Goal: Task Accomplishment & Management: Manage account settings

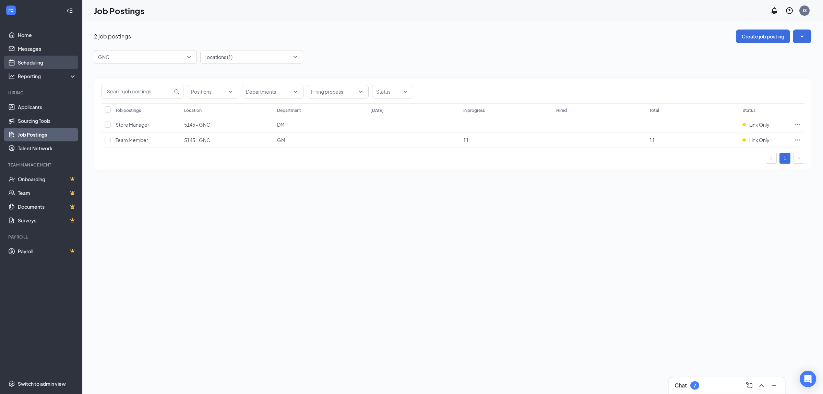
click at [39, 63] on link "Scheduling" at bounding box center [47, 63] width 59 height 14
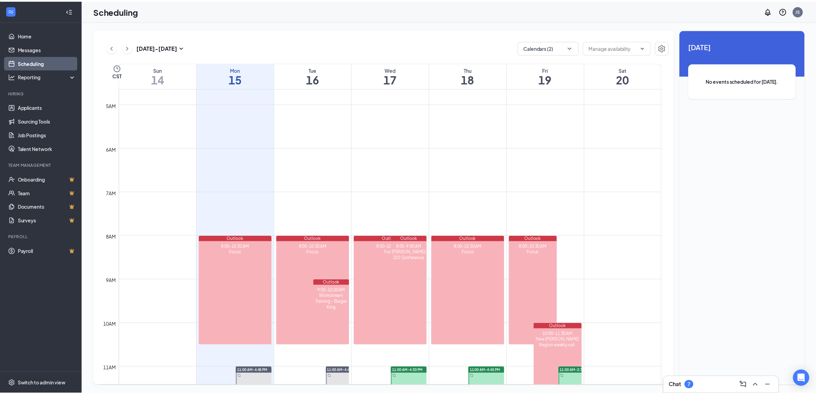
scroll to position [294, 0]
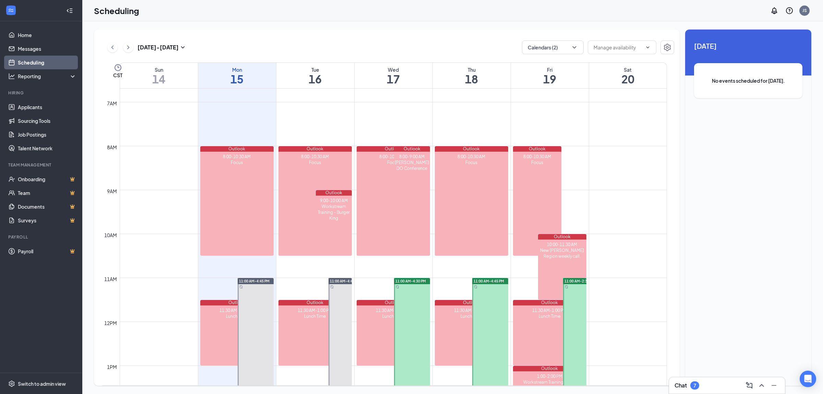
click at [600, 14] on div "Scheduling JS" at bounding box center [452, 10] width 741 height 21
click at [38, 119] on link "Sourcing Tools" at bounding box center [47, 121] width 59 height 14
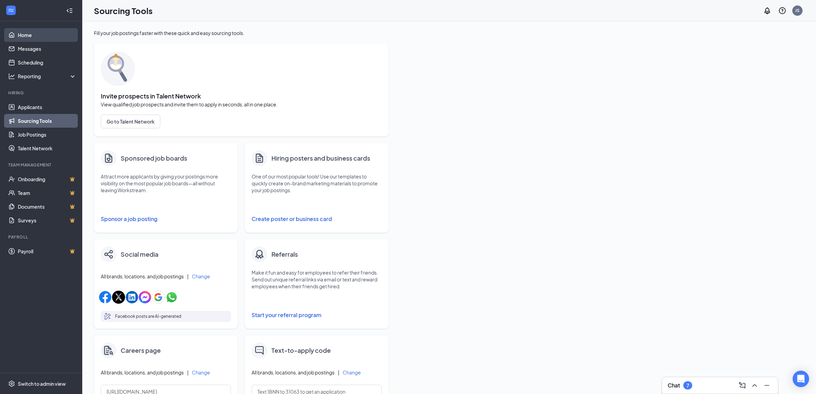
click at [36, 34] on link "Home" at bounding box center [47, 35] width 59 height 14
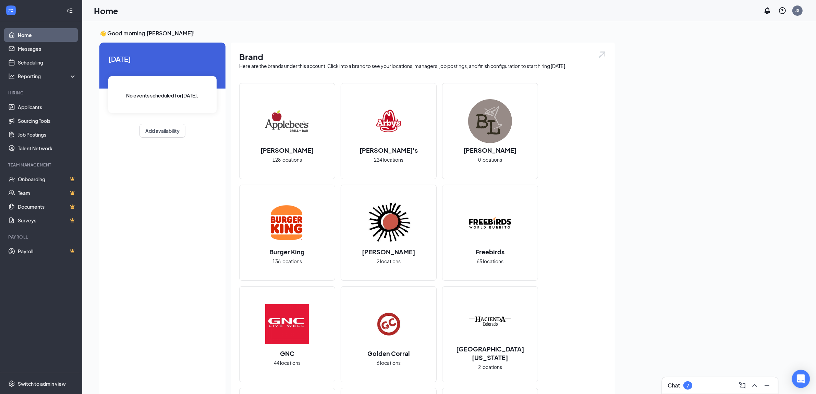
click at [799, 381] on icon "Open Intercom Messenger" at bounding box center [801, 378] width 8 height 9
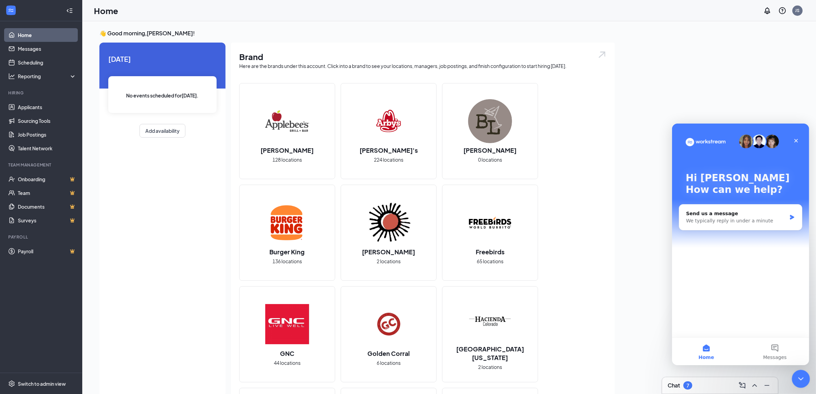
click at [804, 377] on icon "Close Intercom Messenger" at bounding box center [800, 377] width 8 height 8
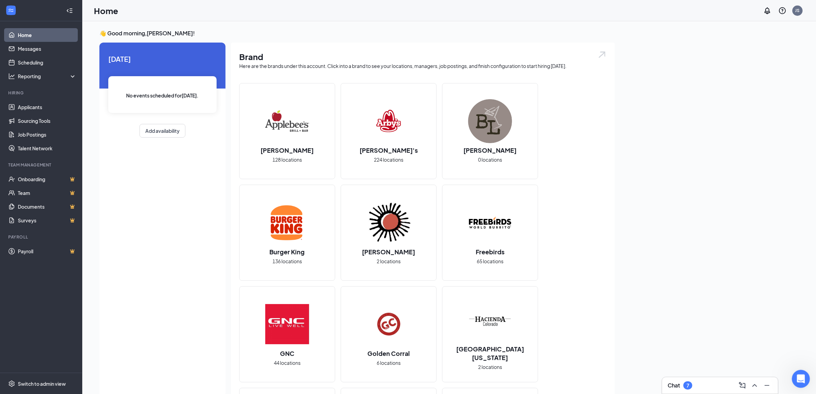
click at [797, 375] on icon "Open Intercom Messenger" at bounding box center [800, 377] width 11 height 11
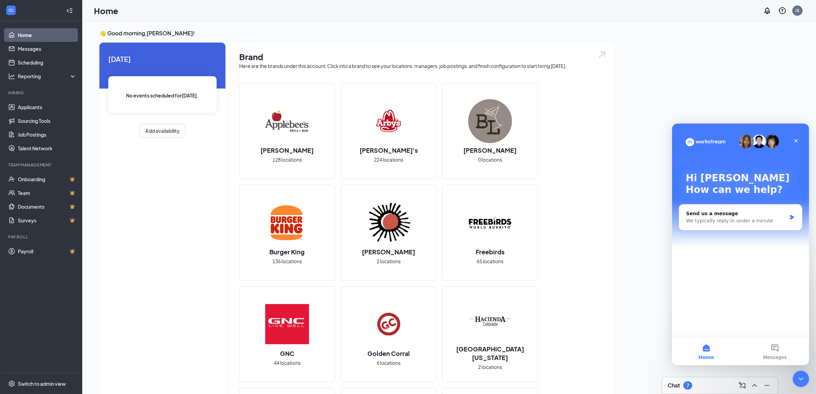
click at [749, 314] on div "Hi [PERSON_NAME] 👋 How can we help? Send us a message We typically reply in und…" at bounding box center [740, 230] width 137 height 214
click at [726, 213] on div "Send us a message" at bounding box center [736, 213] width 100 height 7
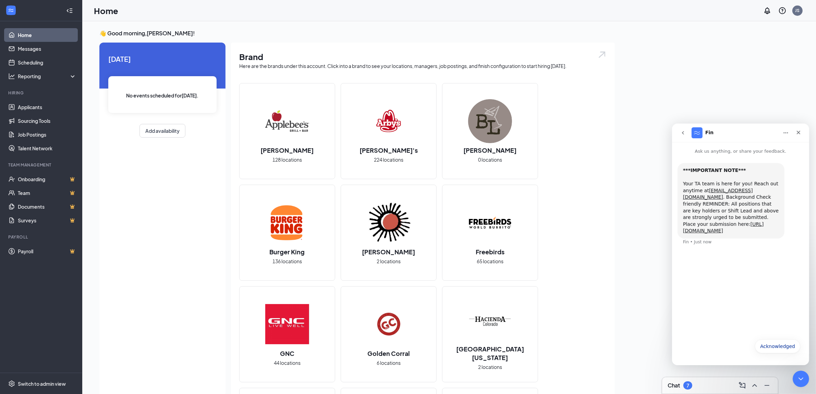
drag, startPoint x: 683, startPoint y: 170, endPoint x: 772, endPoint y: 224, distance: 104.2
click at [772, 224] on div "***IMPORTANT NOTE*** ​ Your TA team is here for you! Reach out anytime at [EMAI…" at bounding box center [731, 200] width 96 height 67
copy div "***IMPORTANT NOTE*** ​ Your TA team is here for you! Reach out anytime at [EMAI…"
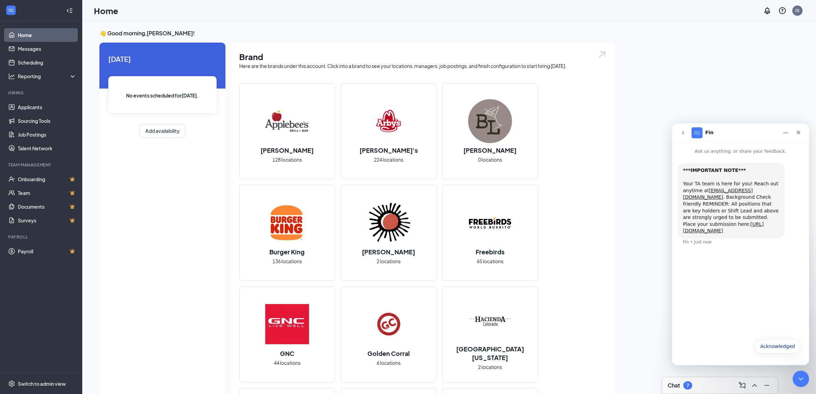
click at [755, 171] on div "***IMPORTANT NOTE*** ​ Your TA team is here for you! Reach out anytime at [EMAI…" at bounding box center [731, 200] width 96 height 67
click at [38, 134] on link "Job Postings" at bounding box center [47, 135] width 59 height 14
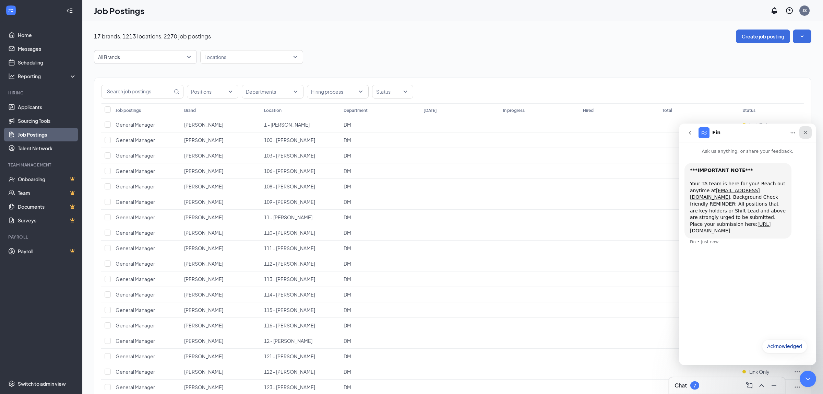
click at [808, 133] on div "Close" at bounding box center [805, 132] width 12 height 12
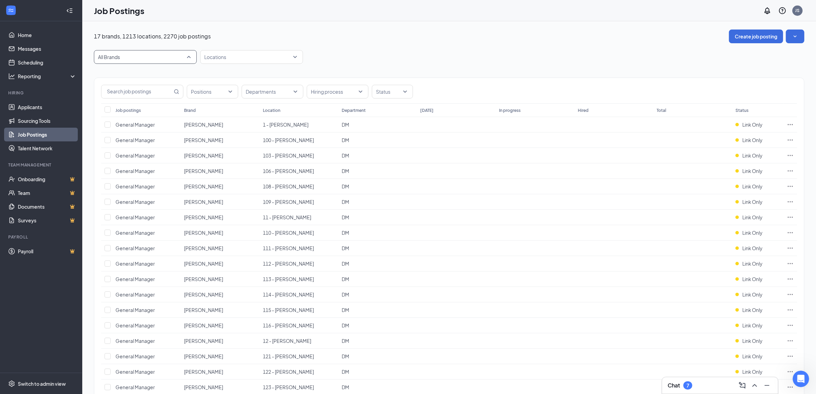
click at [190, 56] on span "All Brands" at bounding box center [145, 56] width 95 height 13
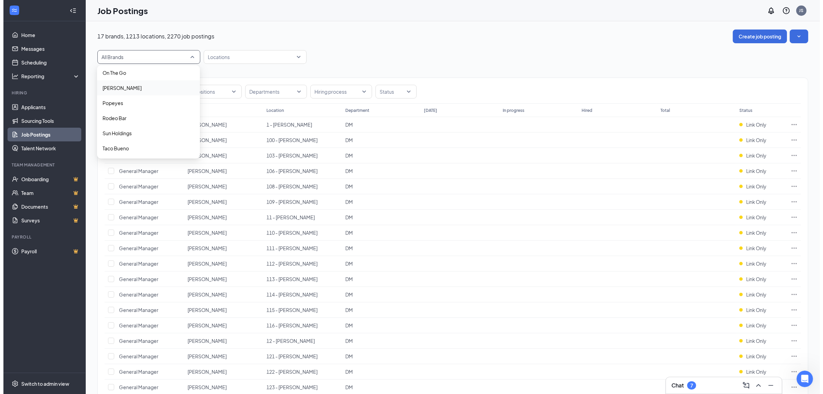
scroll to position [171, 0]
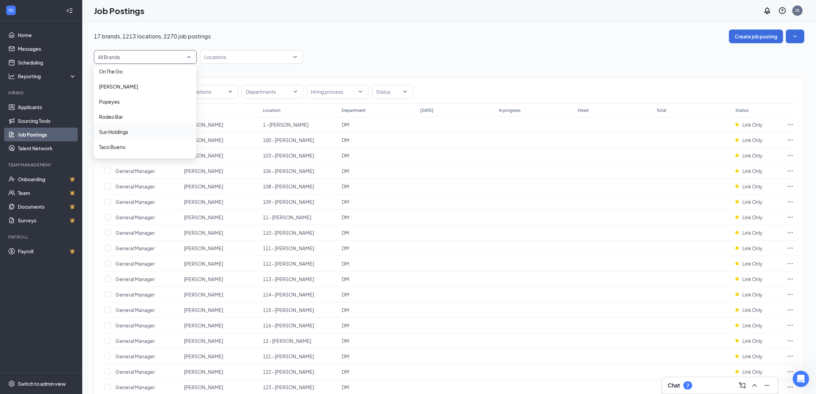
click at [148, 132] on span "Sun Holdings" at bounding box center [145, 131] width 92 height 7
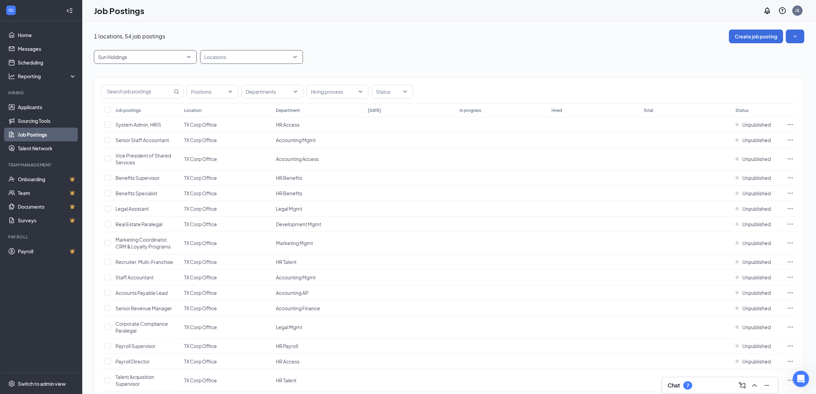
click at [236, 60] on div at bounding box center [248, 56] width 93 height 11
click at [236, 59] on div at bounding box center [248, 56] width 93 height 11
click at [387, 90] on div at bounding box center [389, 91] width 31 height 11
click at [405, 171] on span "Link Only" at bounding box center [397, 173] width 20 height 6
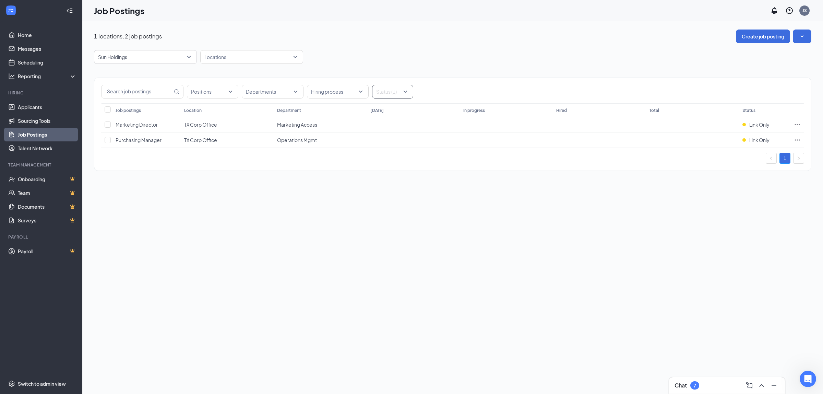
click at [402, 90] on div at bounding box center [389, 91] width 31 height 11
click at [399, 126] on span "Published" at bounding box center [398, 126] width 22 height 6
